Goal: Check status: Check status

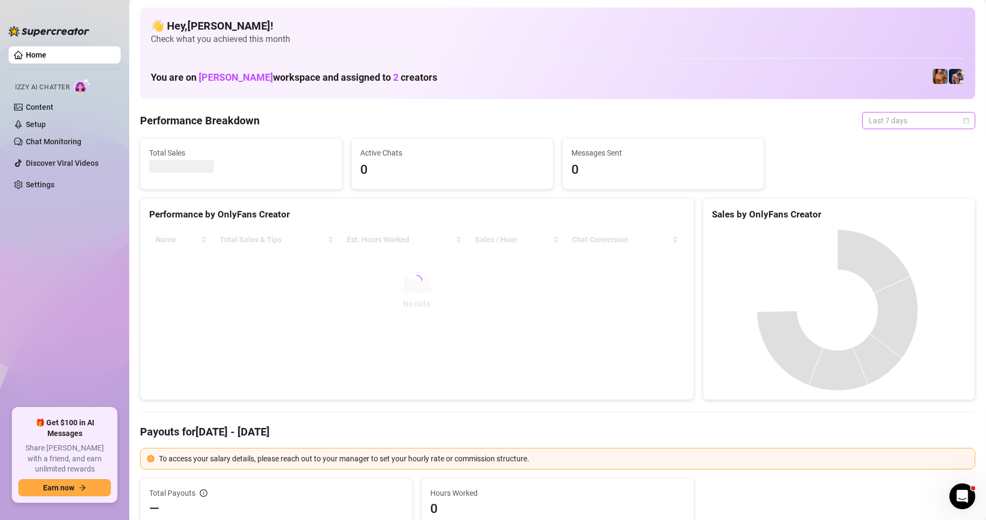
click at [951, 120] on span "Last 7 days" at bounding box center [918, 120] width 100 height 16
click at [914, 212] on div "Custom date" at bounding box center [909, 211] width 96 height 12
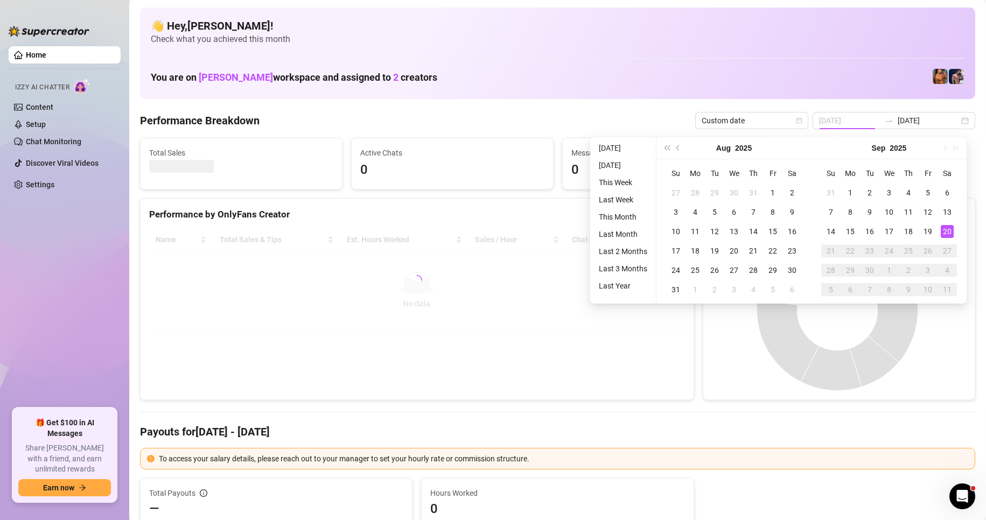
click at [947, 234] on div "20" at bounding box center [946, 231] width 13 height 13
click at [947, 233] on div "20" at bounding box center [946, 231] width 13 height 13
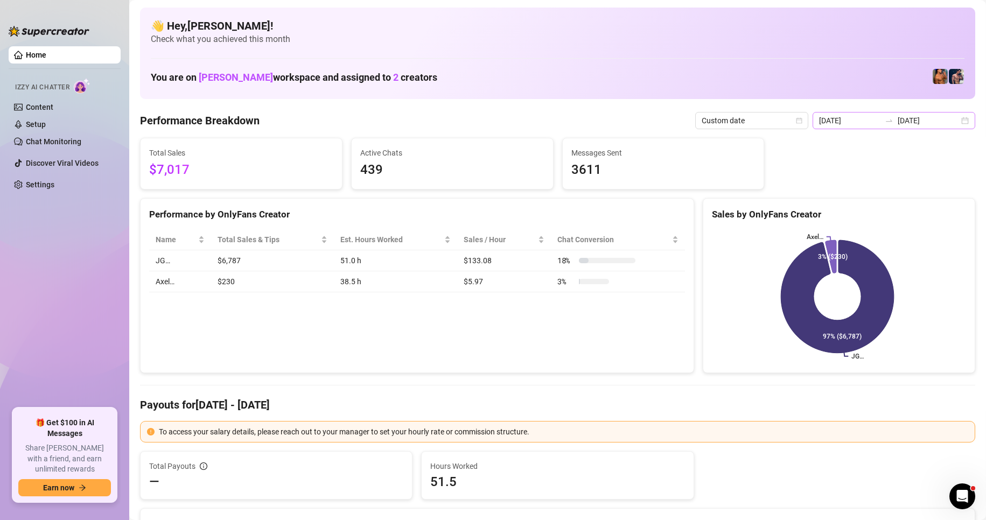
click at [963, 121] on div "[DATE] [DATE]" at bounding box center [893, 120] width 163 height 17
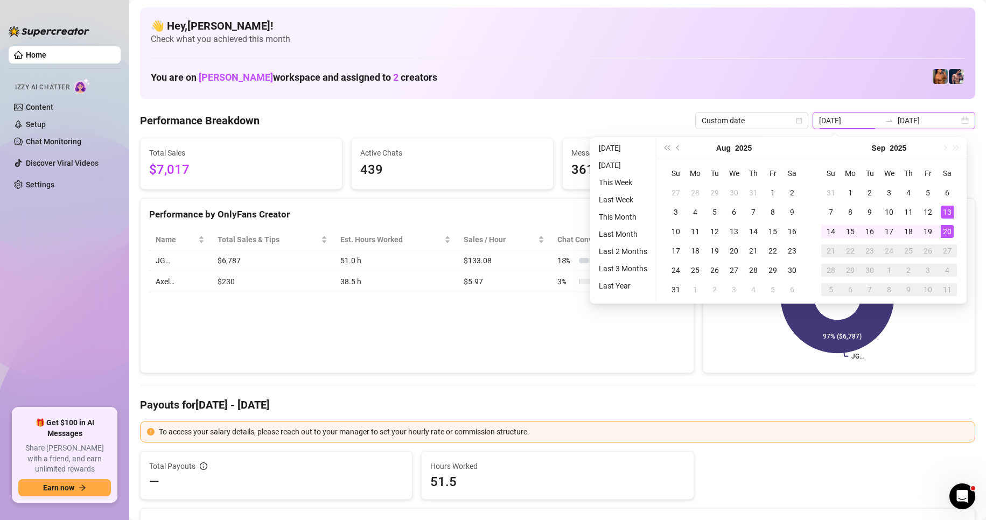
type input "[DATE]"
click at [951, 235] on div "20" at bounding box center [946, 231] width 13 height 13
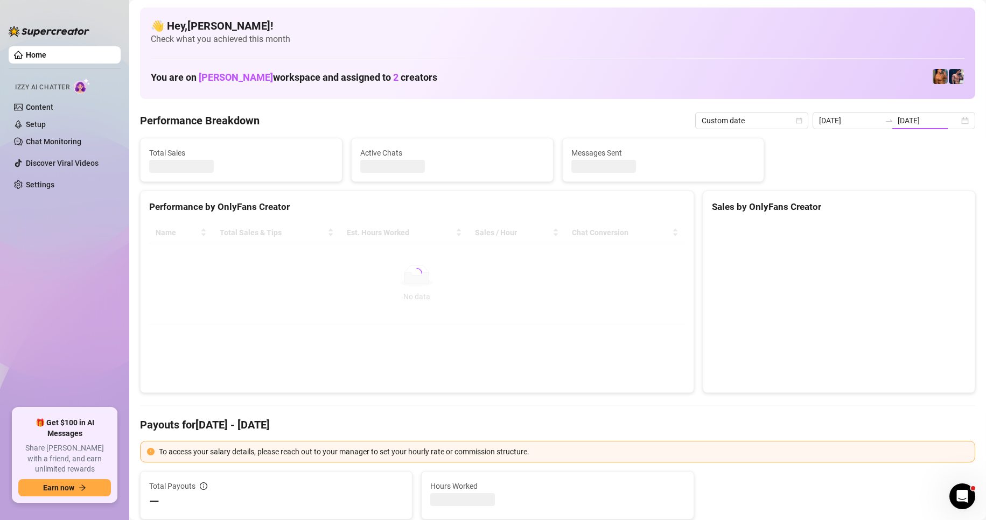
type input "[DATE]"
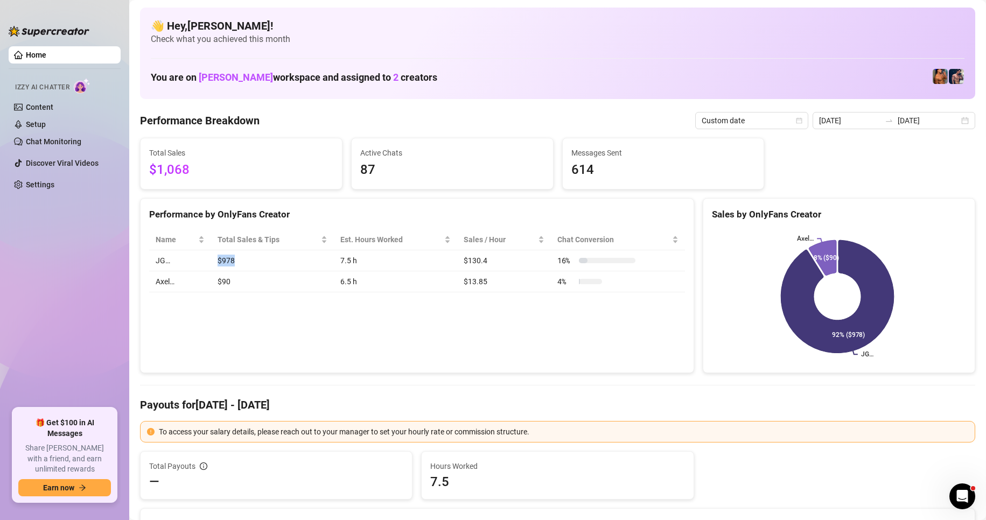
drag, startPoint x: 237, startPoint y: 262, endPoint x: 217, endPoint y: 258, distance: 20.3
click at [217, 258] on td "$978" at bounding box center [272, 260] width 123 height 21
drag, startPoint x: 237, startPoint y: 286, endPoint x: 215, endPoint y: 285, distance: 21.6
click at [215, 285] on td "$90" at bounding box center [272, 281] width 123 height 21
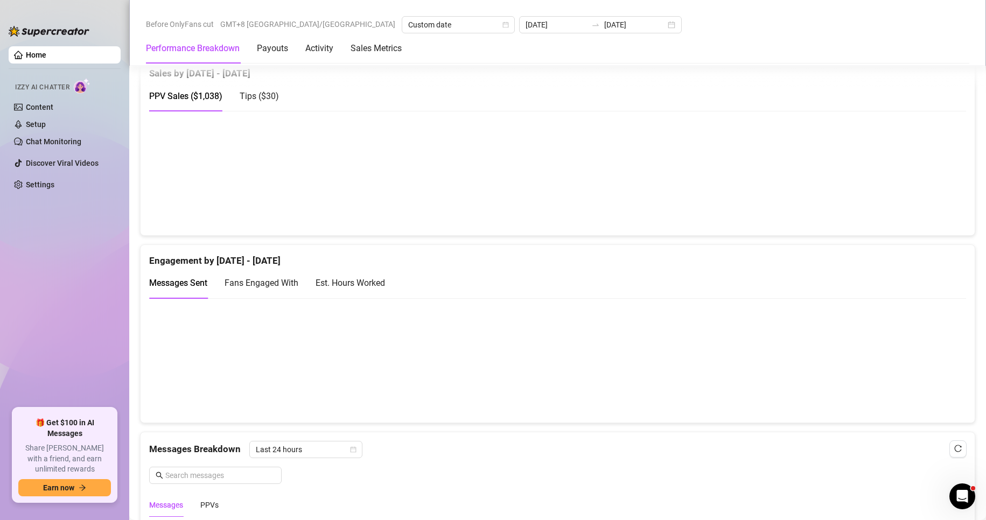
scroll to position [592, 0]
